Goal: Transaction & Acquisition: Subscribe to service/newsletter

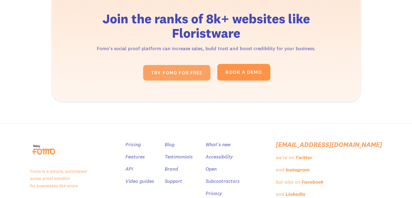
scroll to position [813, 0]
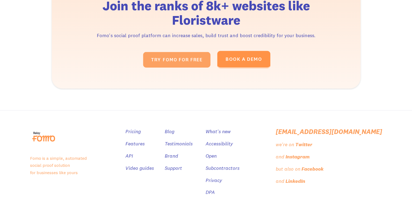
click at [180, 56] on link "TRY fomo for FREE " at bounding box center [176, 60] width 67 height 16
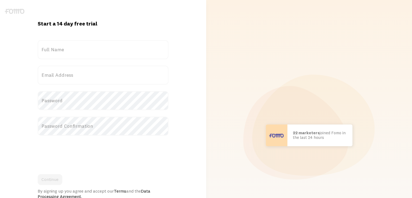
click at [115, 48] on label "Full Name" at bounding box center [103, 49] width 131 height 19
click at [115, 48] on input "Full Name" at bounding box center [103, 49] width 131 height 19
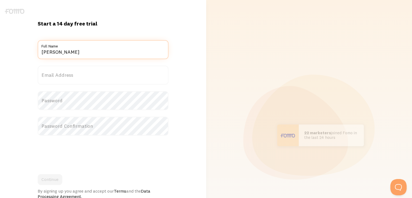
type input "[PERSON_NAME]"
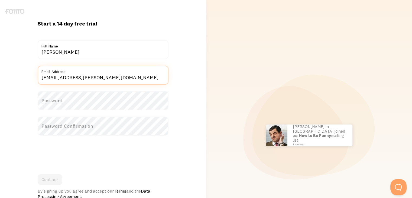
type input "anil.patel@hanasoftware.com"
click at [115, 100] on label "Password" at bounding box center [103, 100] width 131 height 19
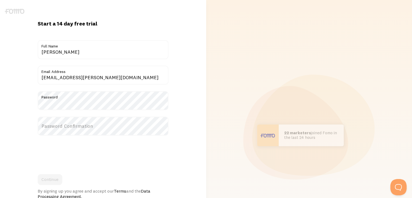
click at [103, 124] on label "Password Confirmation" at bounding box center [103, 126] width 131 height 19
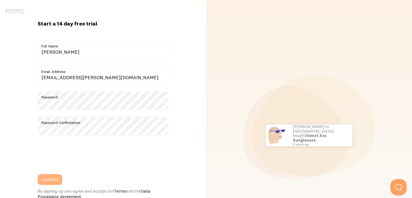
click at [53, 179] on button "Continue" at bounding box center [50, 179] width 25 height 11
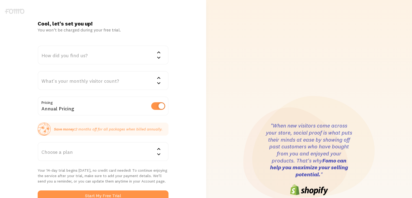
click at [90, 56] on div "How did you find us?" at bounding box center [103, 55] width 131 height 19
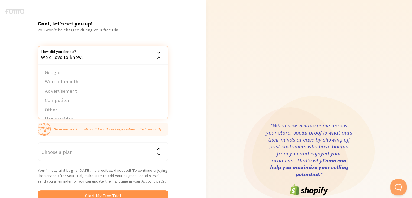
click at [69, 72] on li "Google" at bounding box center [103, 72] width 130 height 9
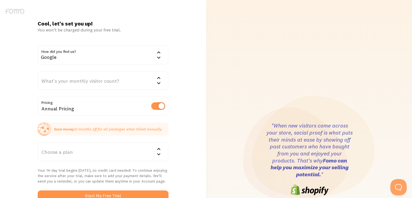
click at [107, 81] on div "What's your monthly visitor count?" at bounding box center [103, 80] width 131 height 19
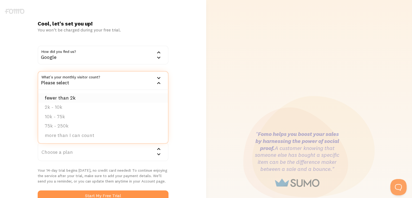
click at [85, 98] on li "fewer than 2k" at bounding box center [103, 97] width 130 height 9
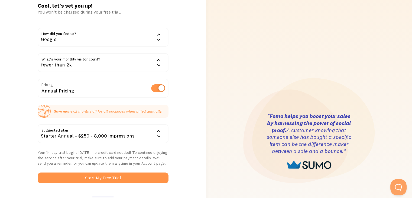
scroll to position [27, 0]
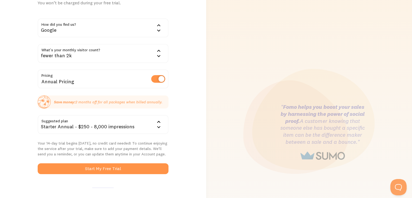
click at [102, 125] on div "Starter Annual - $250 - 8,000 impressions" at bounding box center [103, 124] width 131 height 19
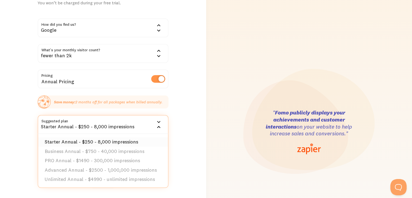
click at [105, 140] on li "Starter Annual - $250 - 8,000 impressions" at bounding box center [103, 141] width 130 height 9
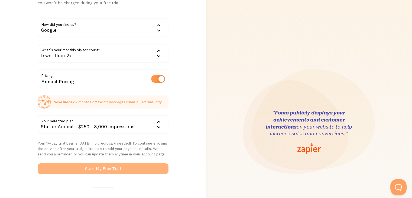
click at [108, 169] on button "Start My Free Trial" at bounding box center [103, 168] width 131 height 11
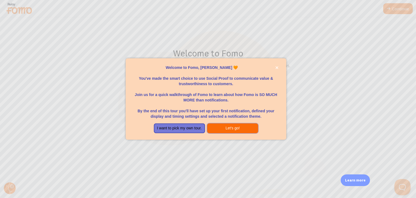
click at [219, 125] on button "Let's go!" at bounding box center [232, 128] width 51 height 10
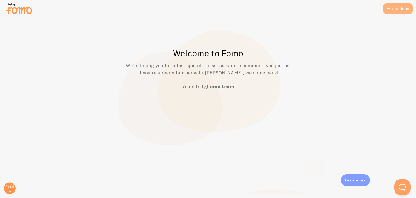
click at [394, 11] on link "Continue" at bounding box center [398, 8] width 30 height 11
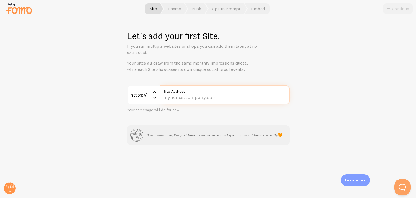
click at [230, 100] on input "Site Address" at bounding box center [225, 94] width 130 height 19
paste input "www.hanafloristpos.com/"
type input "www.hanafloristpos.com/"
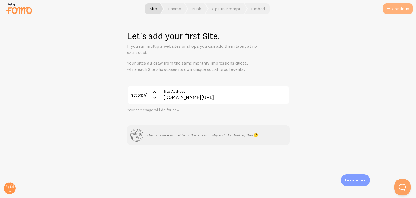
click at [391, 11] on icon "submit" at bounding box center [389, 8] width 7 height 7
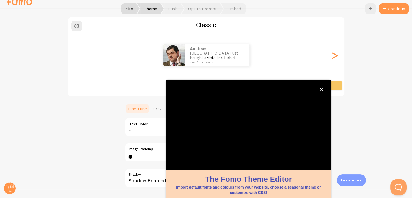
scroll to position [46, 0]
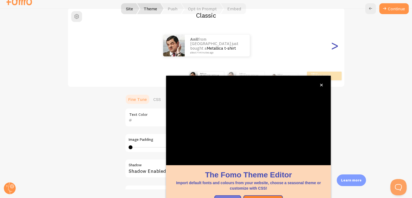
click at [331, 51] on div ">" at bounding box center [334, 45] width 7 height 39
